Goal: Navigation & Orientation: Find specific page/section

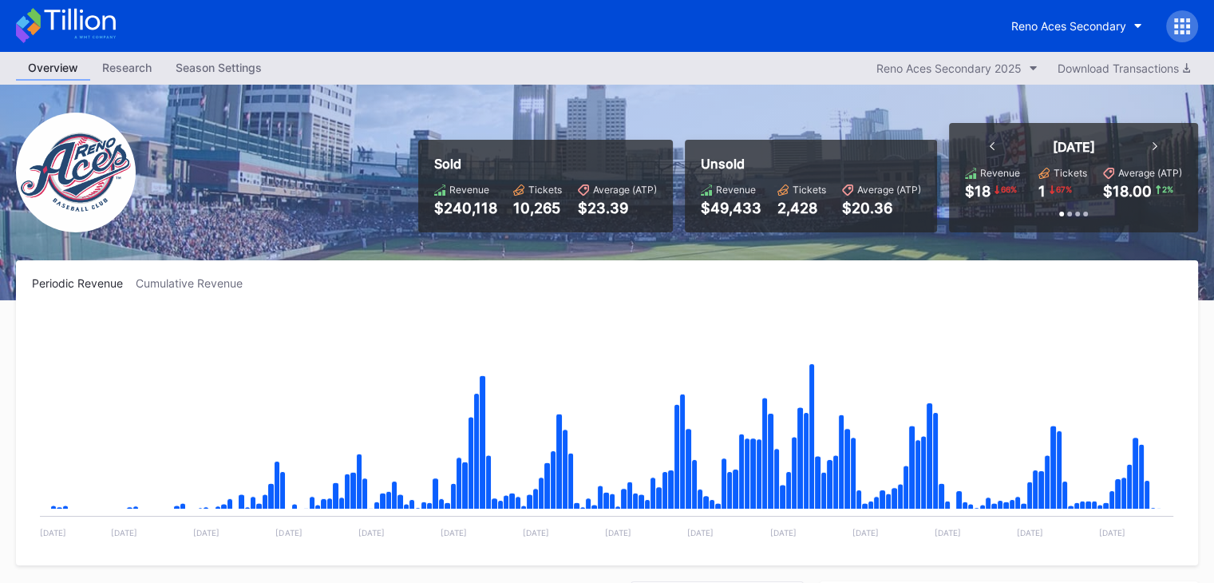
scroll to position [3419, 0]
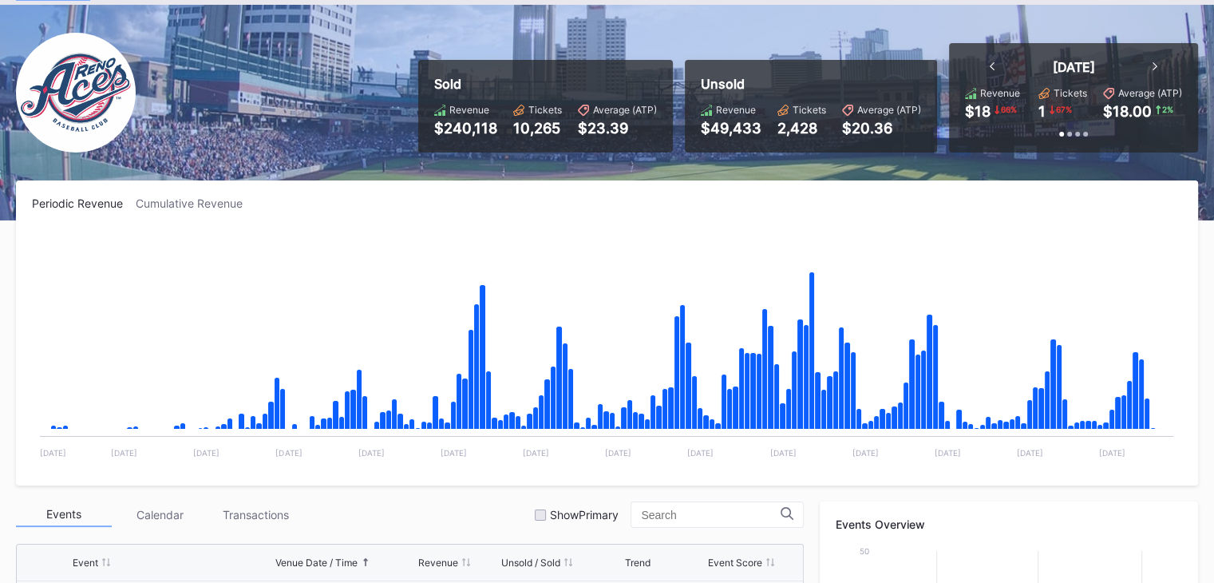
click at [94, 93] on img at bounding box center [76, 93] width 120 height 120
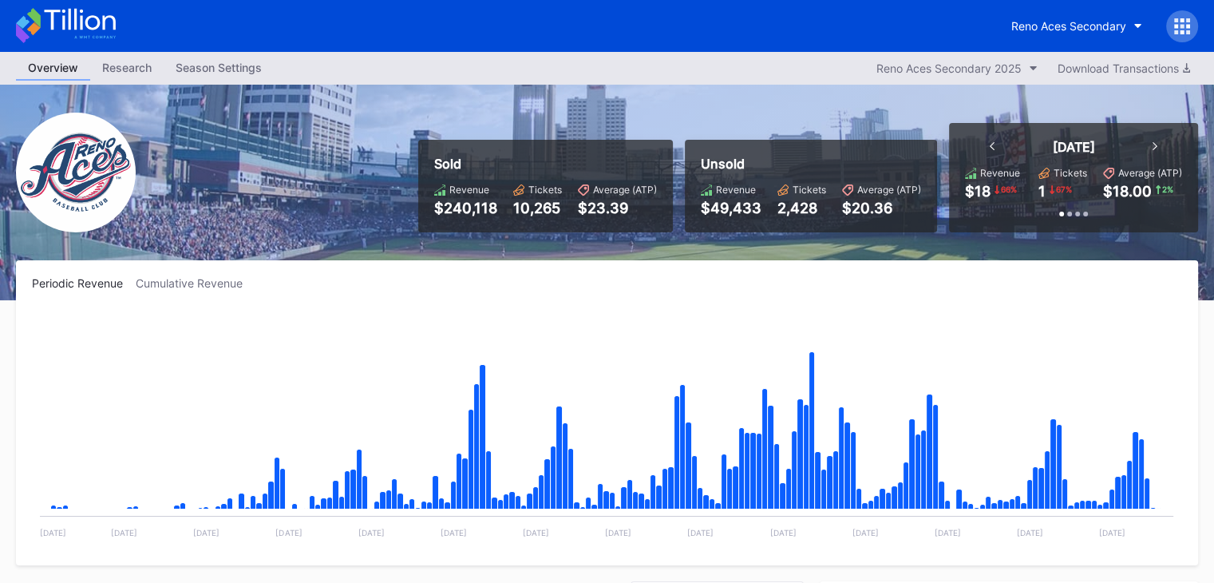
click at [80, 33] on icon at bounding box center [66, 25] width 100 height 35
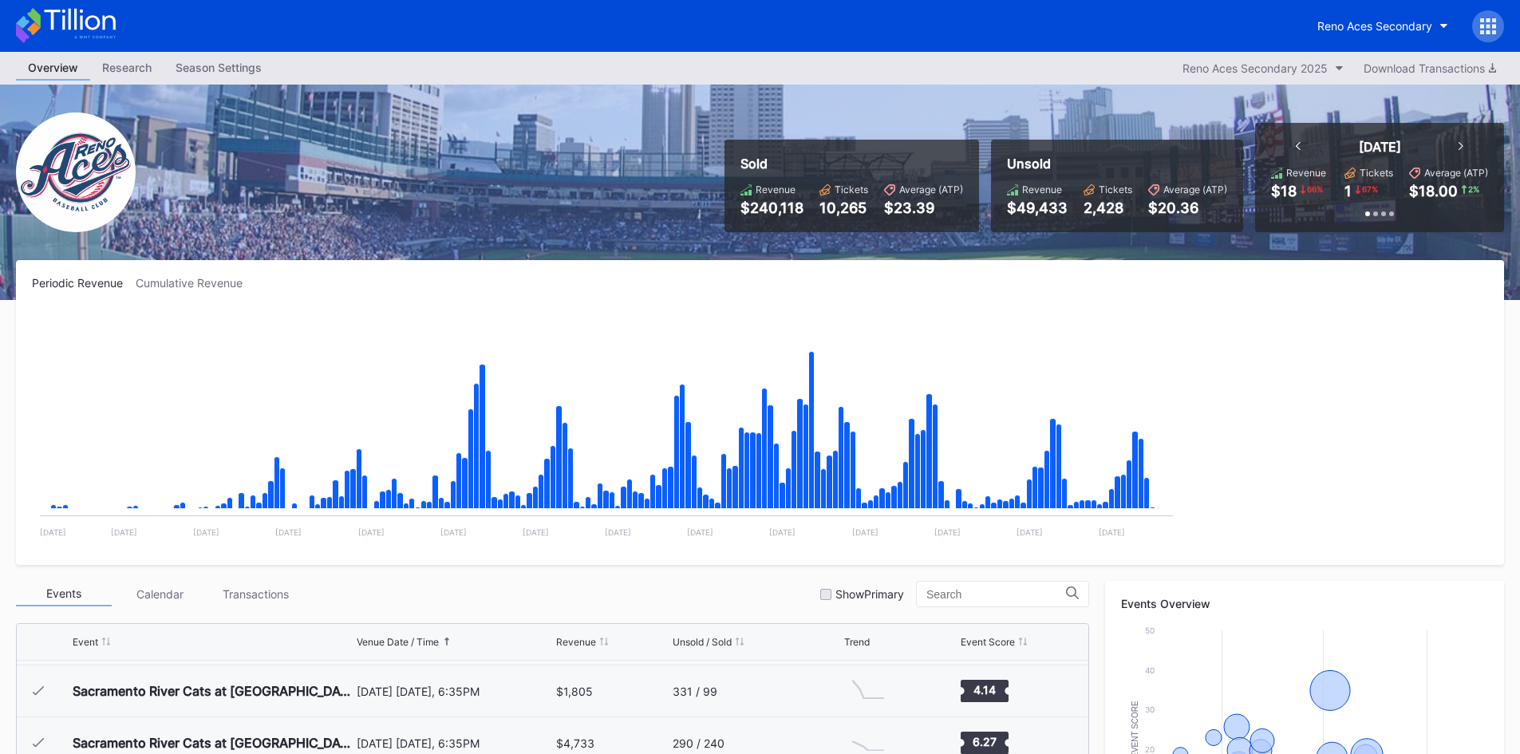
scroll to position [3420, 0]
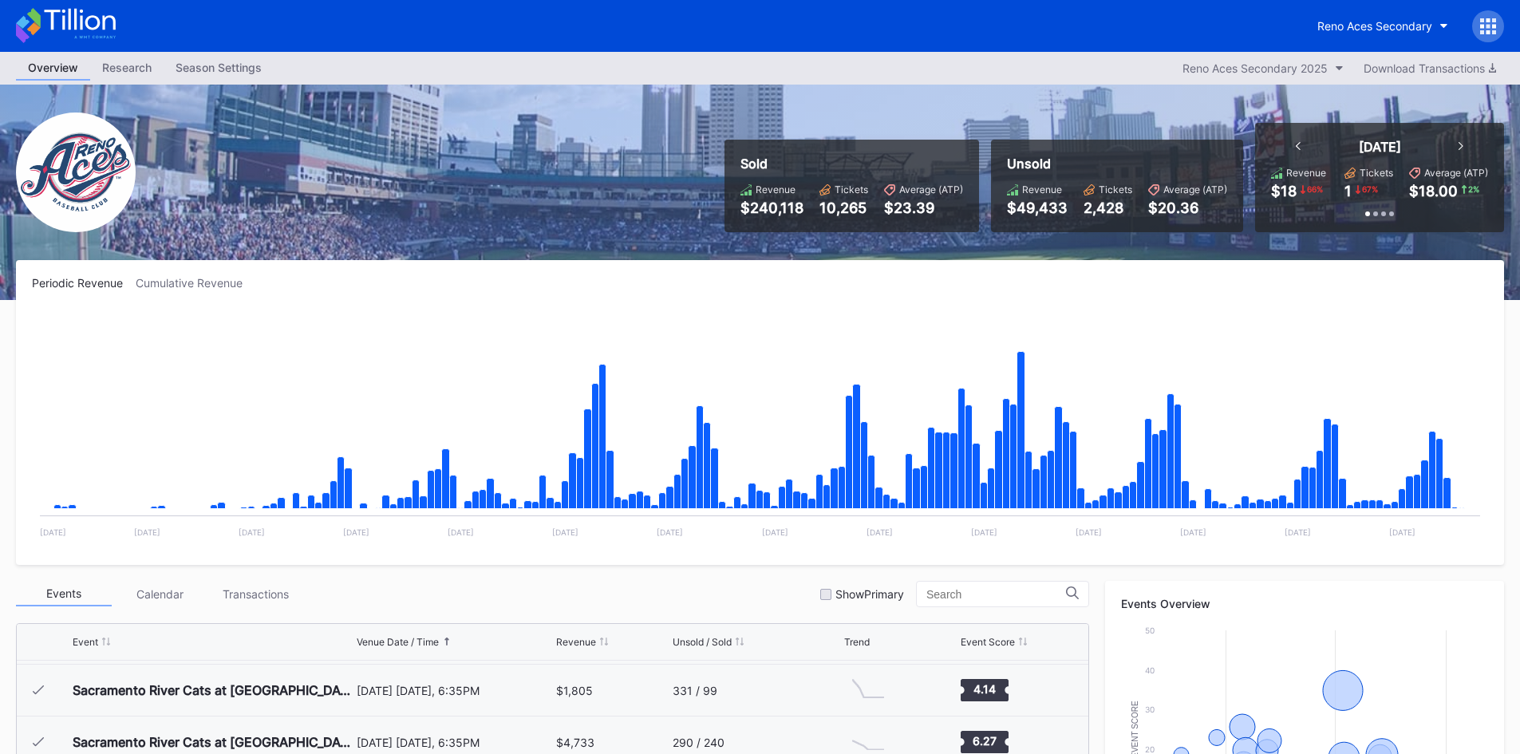
click at [82, 13] on icon at bounding box center [79, 20] width 71 height 22
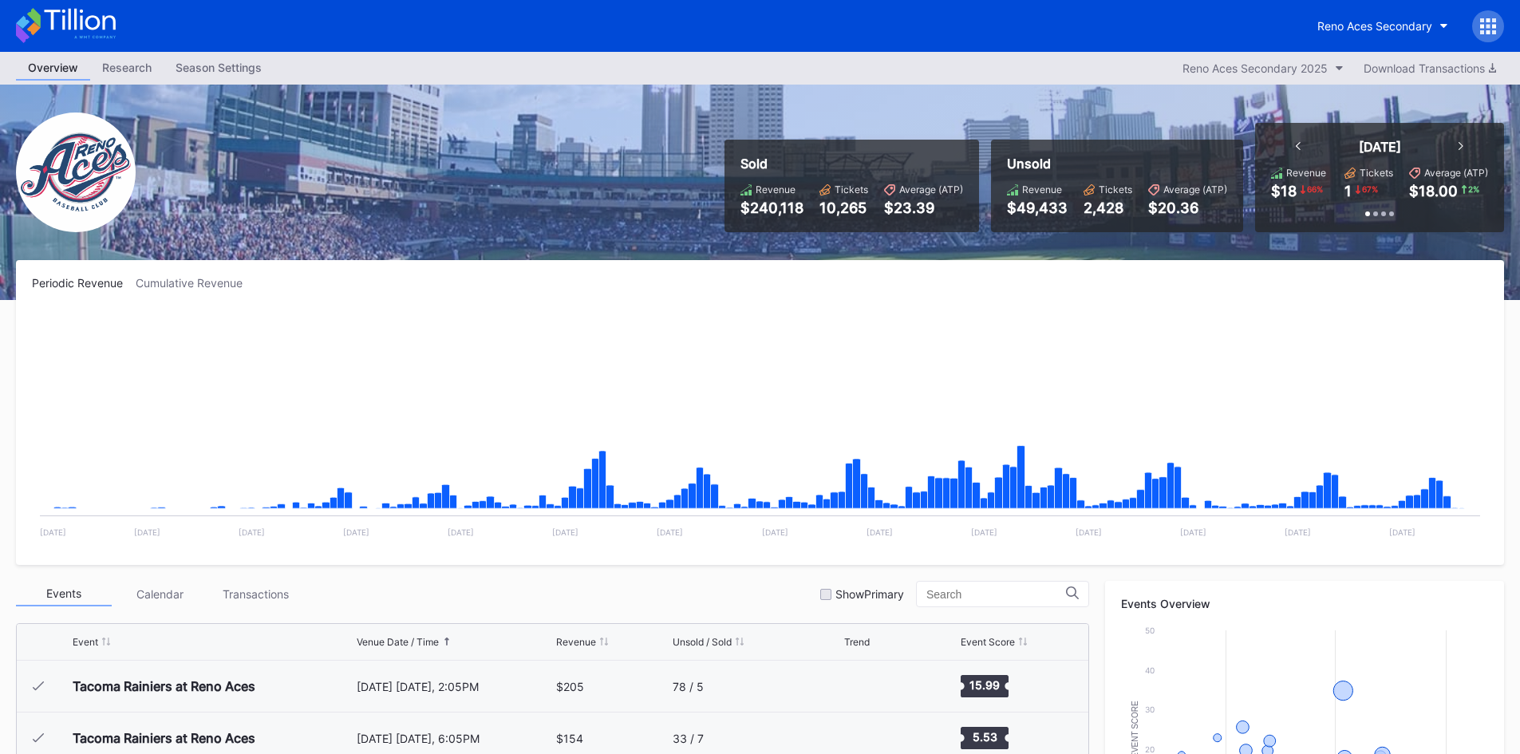
scroll to position [3420, 0]
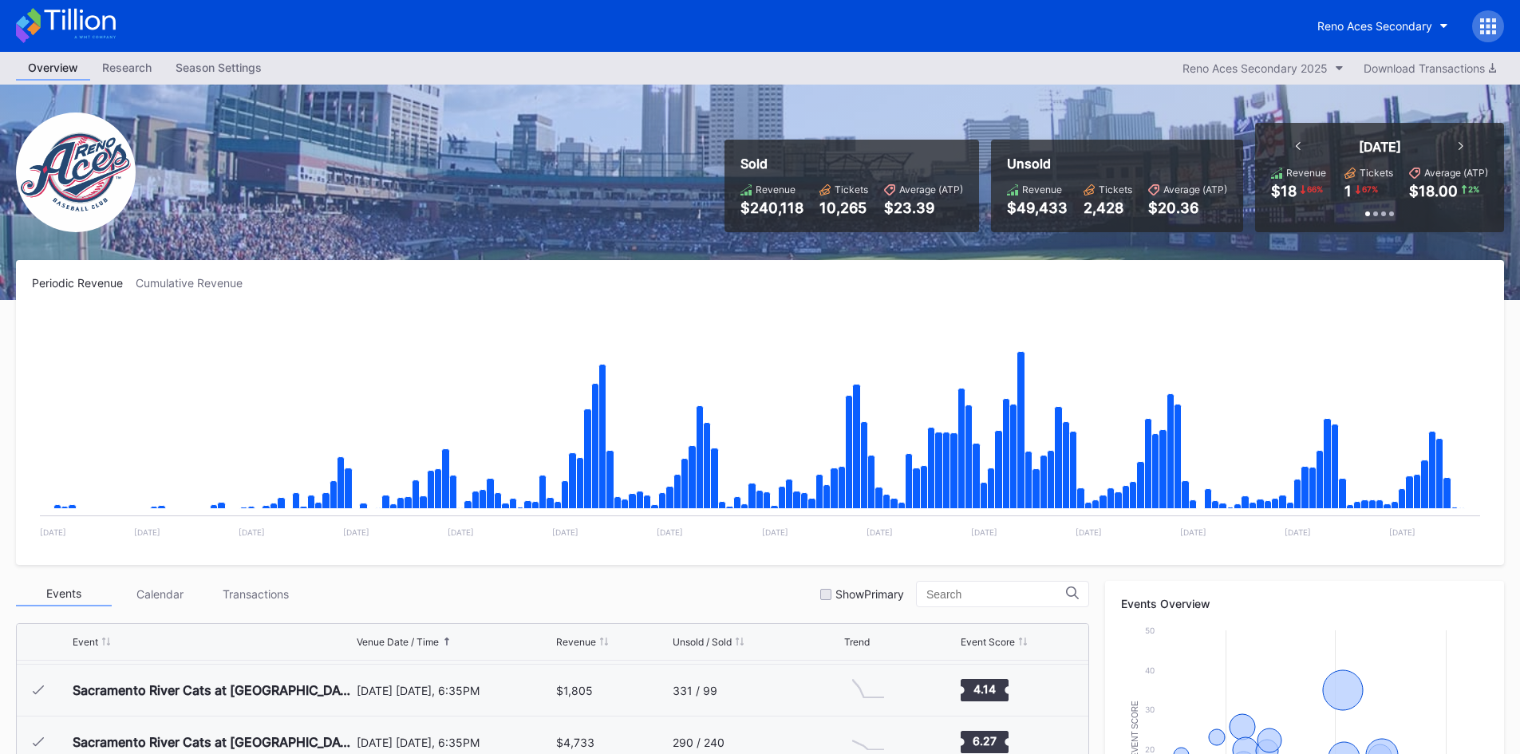
click at [76, 2] on div "Reno Aces Secondary" at bounding box center [760, 26] width 1520 height 52
click at [75, 23] on icon at bounding box center [79, 20] width 71 height 22
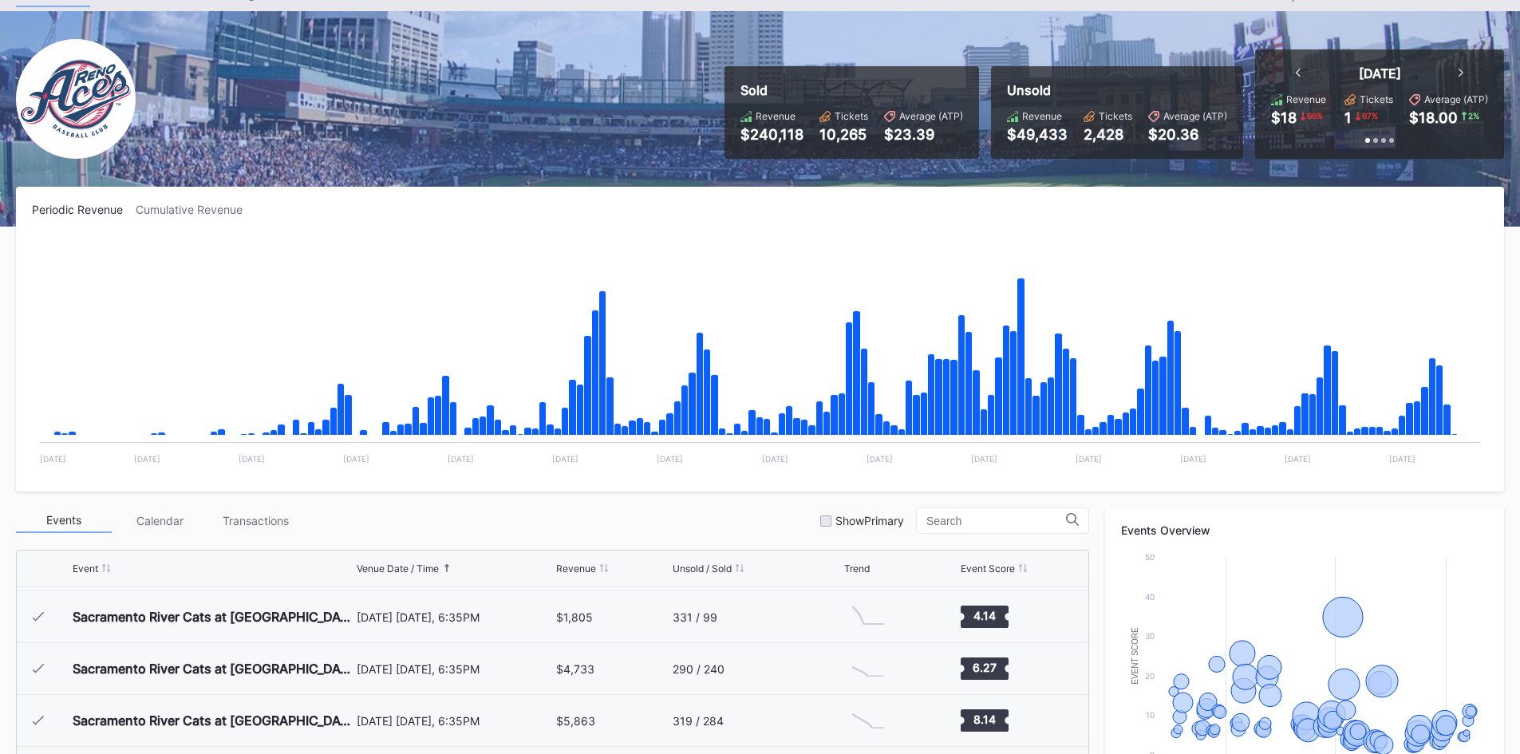
scroll to position [160, 0]
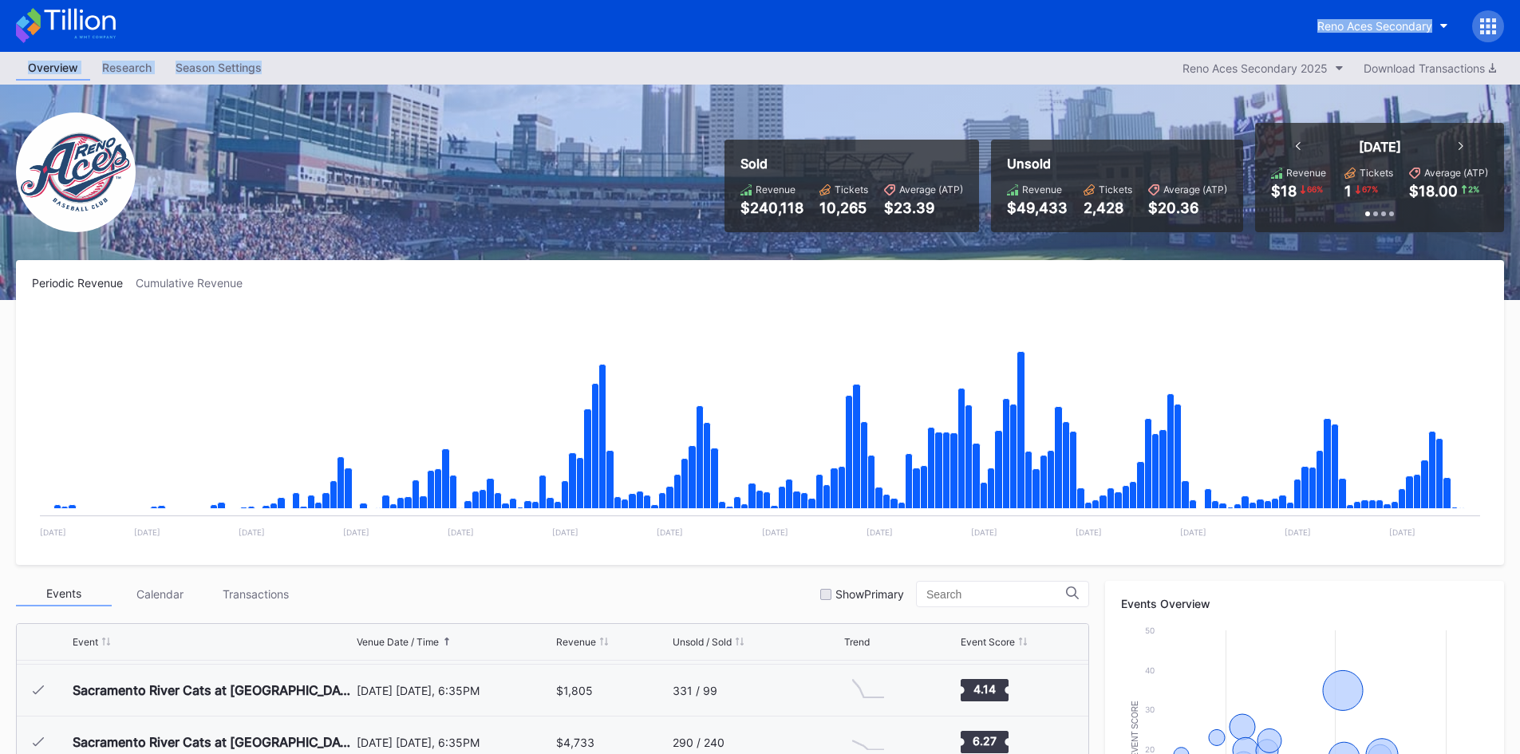
drag, startPoint x: 330, startPoint y: 84, endPoint x: -318, endPoint y: 18, distance: 652.2
click at [0, 18] on html "Reno Aces Secondary Overview Research Season Settings Reno Aces Secondary 2025 …" at bounding box center [760, 377] width 1520 height 754
click at [379, 75] on div "Overview Research Season Settings Reno Aces Secondary 2025 Download Transactions" at bounding box center [760, 68] width 1520 height 33
drag, startPoint x: 379, startPoint y: 75, endPoint x: -35, endPoint y: 36, distance: 416.1
click at [0, 36] on html "Reno Aces Secondary Overview Research Season Settings Reno Aces Secondary 2025 …" at bounding box center [760, 377] width 1520 height 754
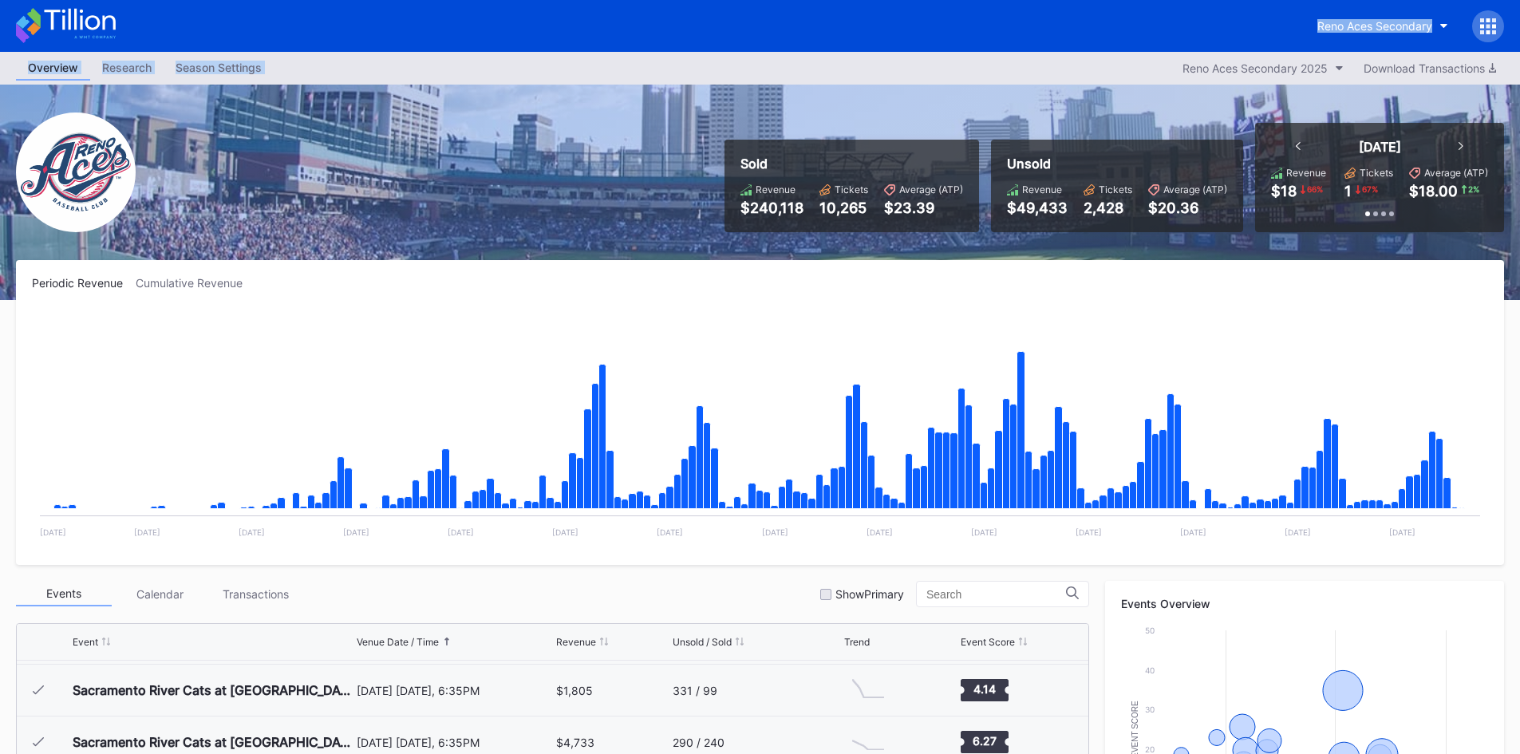
click at [397, 53] on div "Overview Research Season Settings Reno Aces Secondary 2025 Download Transactions" at bounding box center [760, 68] width 1520 height 33
